Goal: Download file/media

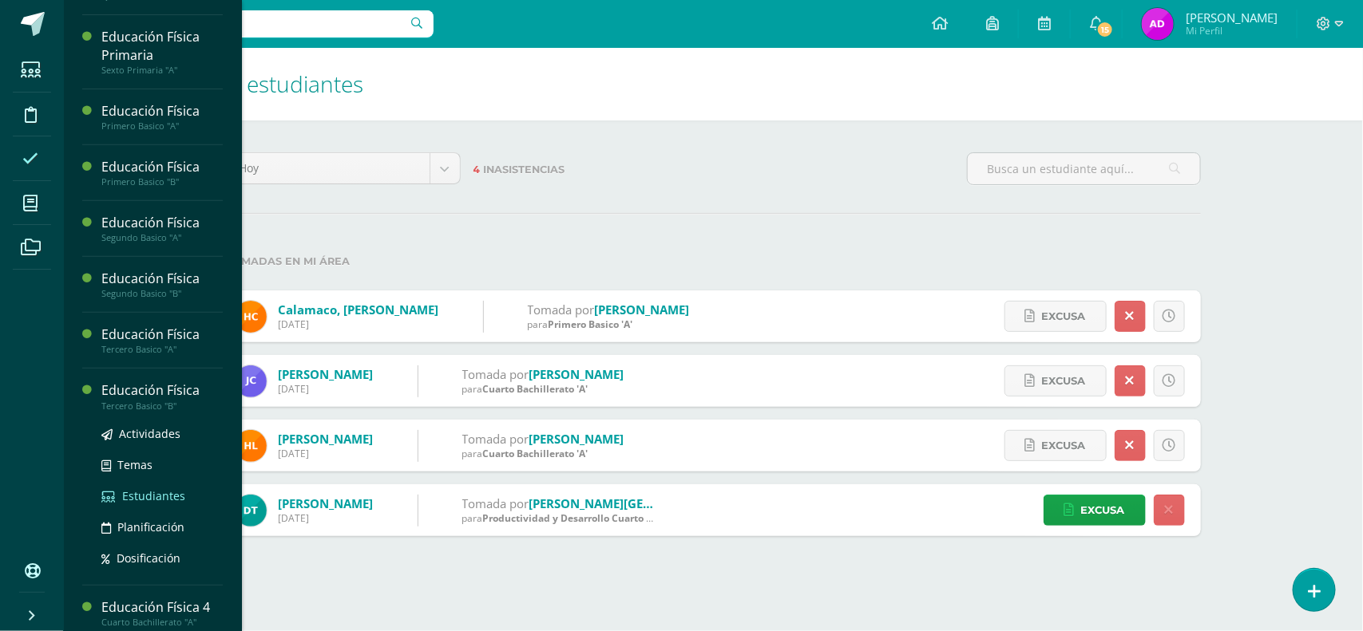
scroll to position [220, 0]
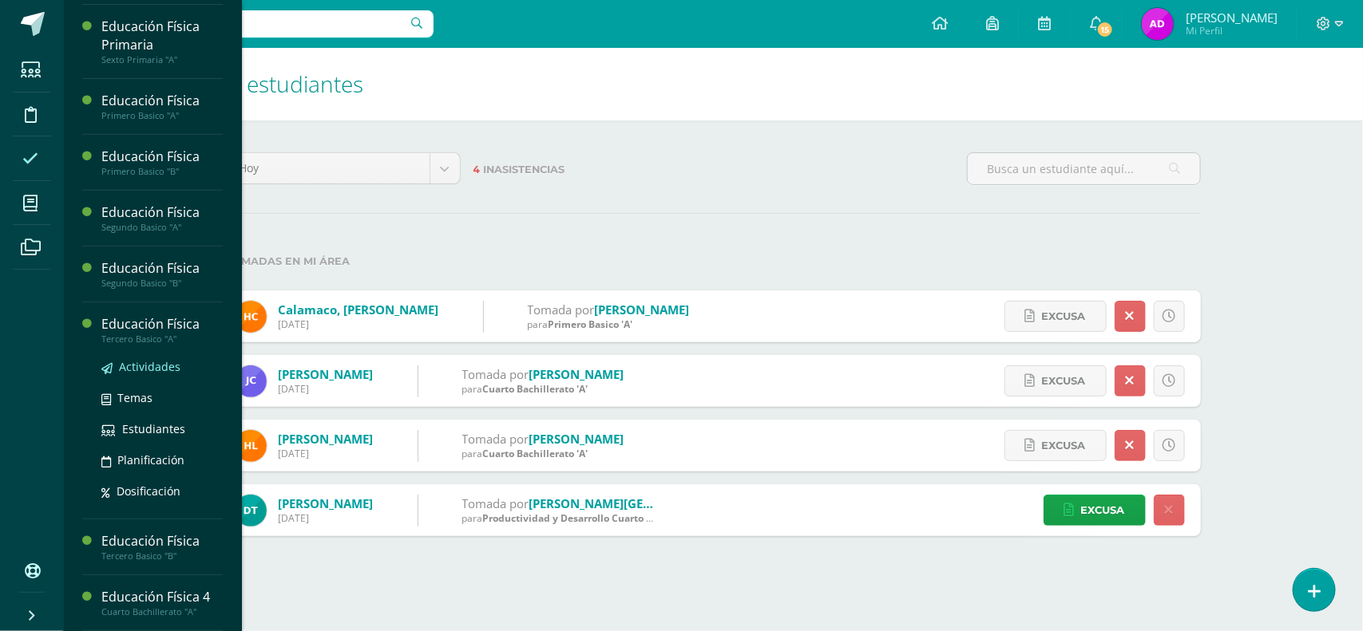
click at [172, 369] on span "Actividades" at bounding box center [149, 366] width 61 height 15
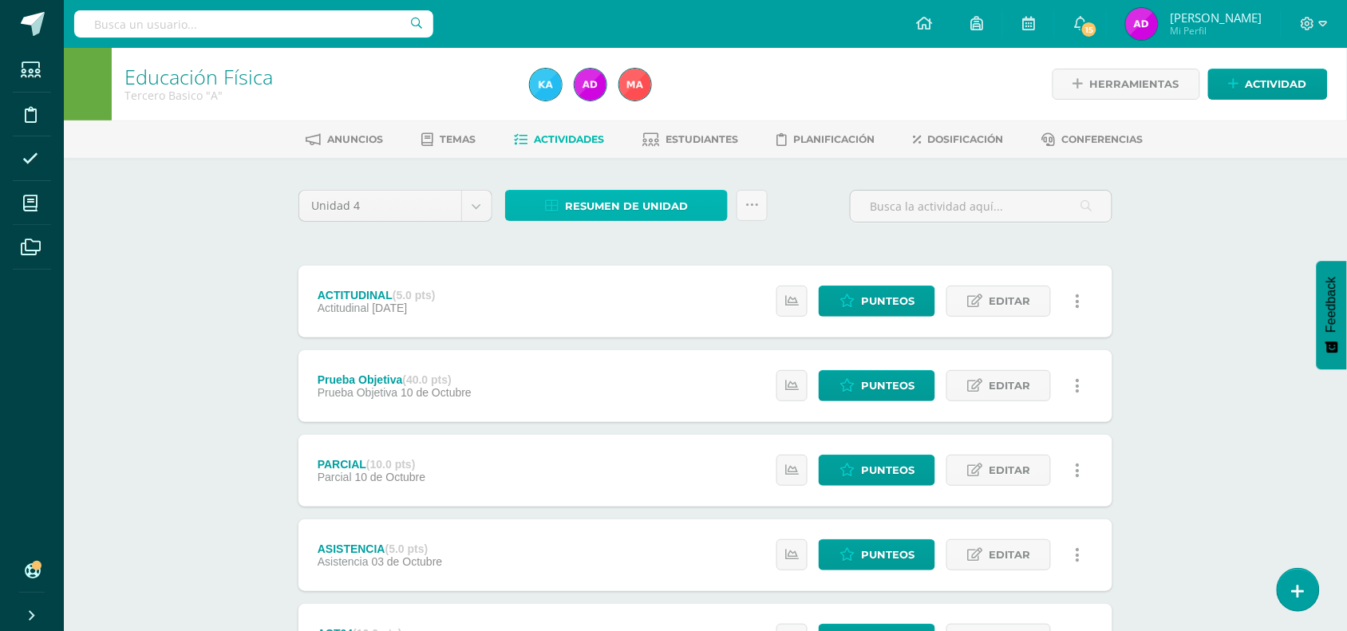
click at [599, 200] on span "Resumen de unidad" at bounding box center [626, 207] width 123 height 30
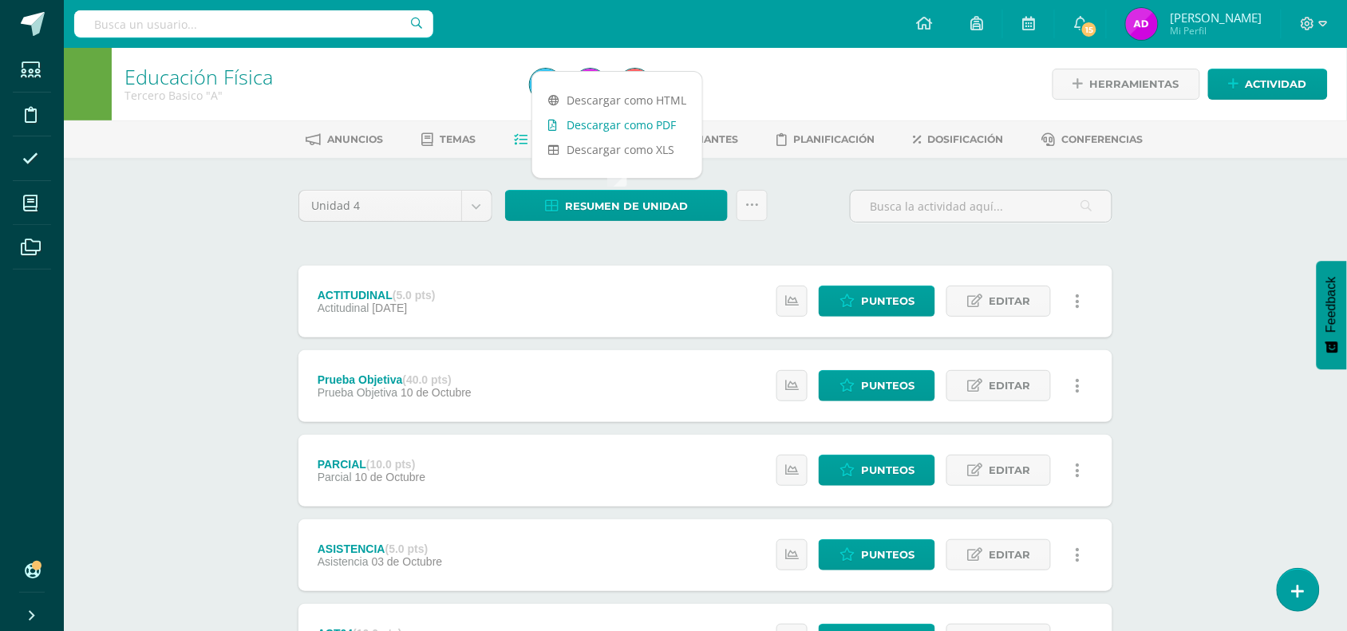
click at [608, 132] on link "Descargar como PDF" at bounding box center [617, 125] width 170 height 25
click at [740, 208] on link at bounding box center [752, 205] width 31 height 31
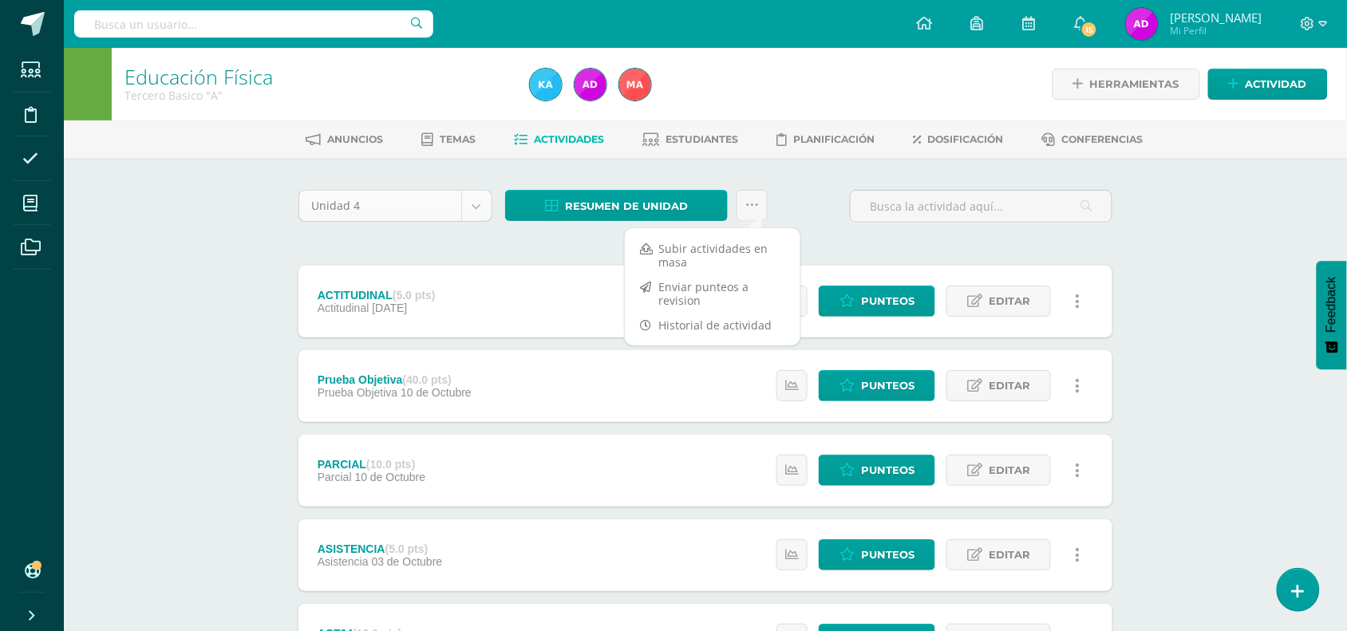
click at [477, 202] on body "Estudiantes Disciplina Asistencia Mis cursos Archivos Soporte Ayuda Reportar un…" at bounding box center [673, 518] width 1347 height 1036
click at [752, 218] on link at bounding box center [752, 205] width 31 height 31
click at [687, 202] on span "Resumen de unidad" at bounding box center [626, 207] width 123 height 30
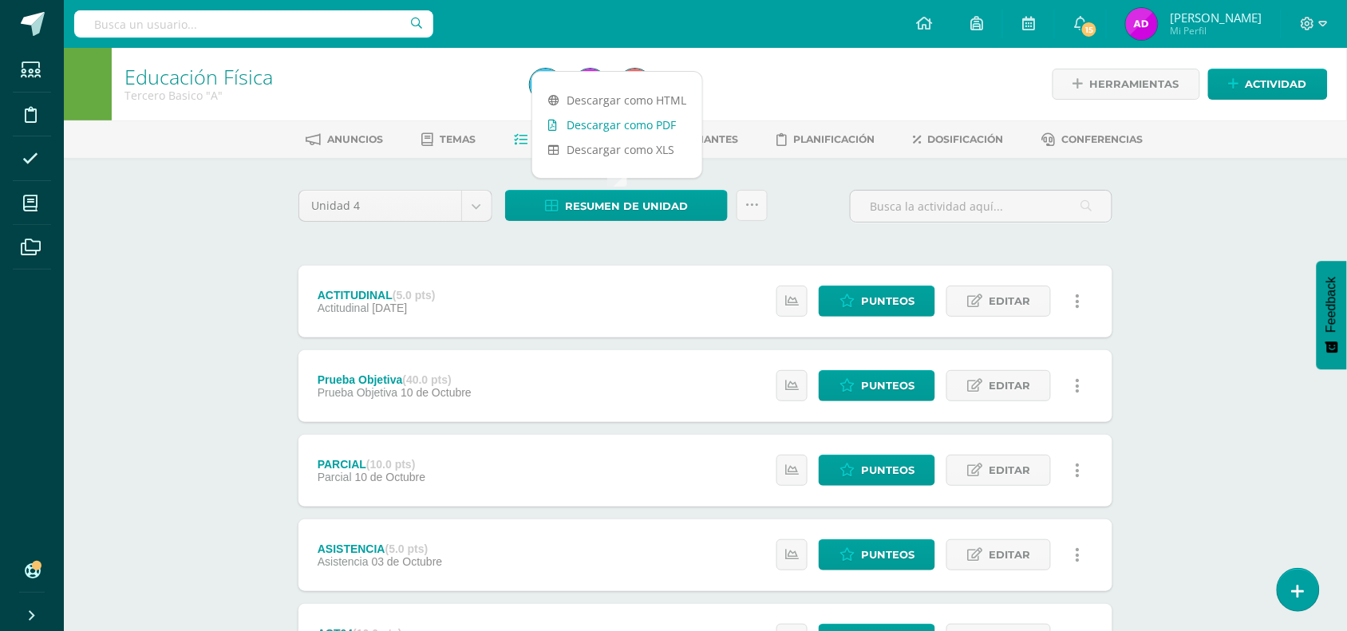
click at [651, 129] on link "Descargar como PDF" at bounding box center [617, 125] width 170 height 25
